Goal: Task Accomplishment & Management: Use online tool/utility

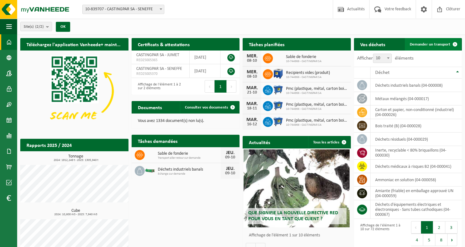
click at [432, 43] on span "Demander un transport" at bounding box center [429, 44] width 41 height 4
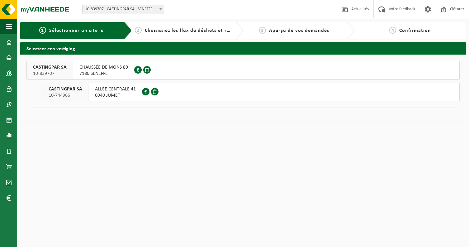
click at [106, 96] on span "6040 JUMET" at bounding box center [115, 95] width 41 height 6
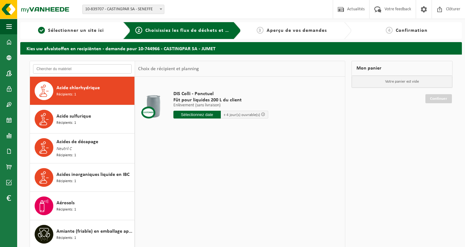
click at [74, 73] on input "text" at bounding box center [82, 68] width 98 height 9
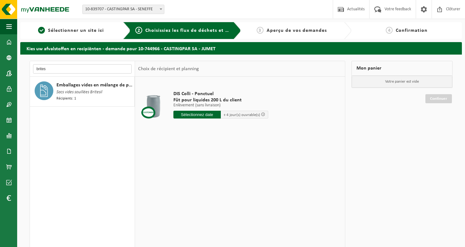
type input "brites"
